Goal: Task Accomplishment & Management: Complete application form

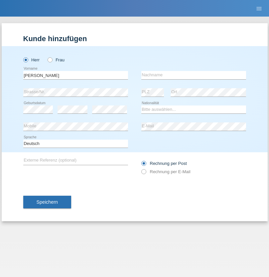
type input "David"
click at [193, 75] on input "text" at bounding box center [193, 75] width 105 height 8
type input "Senn"
select select "CH"
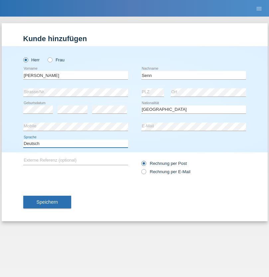
select select "en"
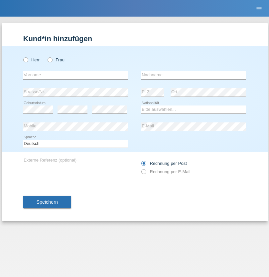
radio input "true"
click at [75, 75] on input "text" at bounding box center [75, 75] width 105 height 8
type input "[PERSON_NAME]"
click at [193, 75] on input "text" at bounding box center [193, 75] width 105 height 8
type input "Nemani"
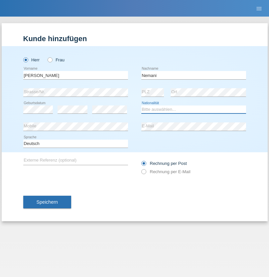
select select "AF"
select select "C"
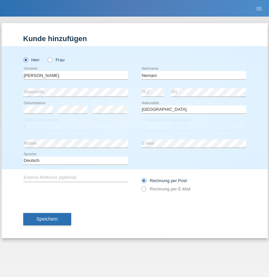
select select "02"
select select "01"
select select "2021"
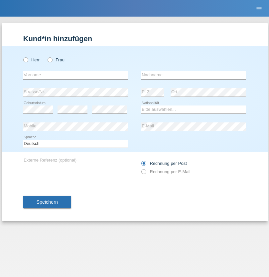
radio input "true"
click at [75, 75] on input "text" at bounding box center [75, 75] width 105 height 8
type input "Besart"
click at [193, 75] on input "text" at bounding box center [193, 75] width 105 height 8
type input "Emiri"
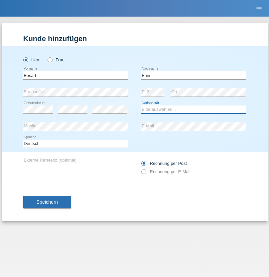
select select "XK"
select select "C"
select select "04"
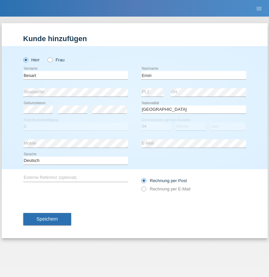
select select "04"
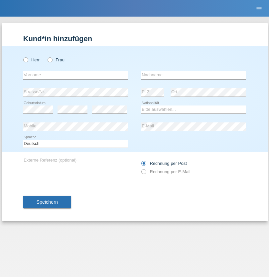
radio input "true"
click at [75, 75] on input "text" at bounding box center [75, 75] width 105 height 8
type input "Camille"
click at [193, 75] on input "text" at bounding box center [193, 75] width 105 height 8
type input "Jacquet"
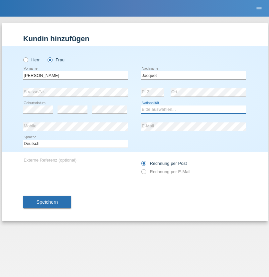
select select "CH"
radio input "true"
select select "DE"
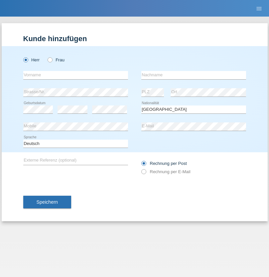
select select "C"
select select "07"
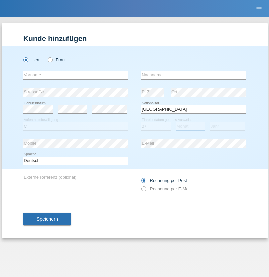
select select "11"
select select "1972"
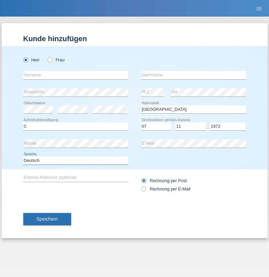
select select "en"
